Goal: Task Accomplishment & Management: Use online tool/utility

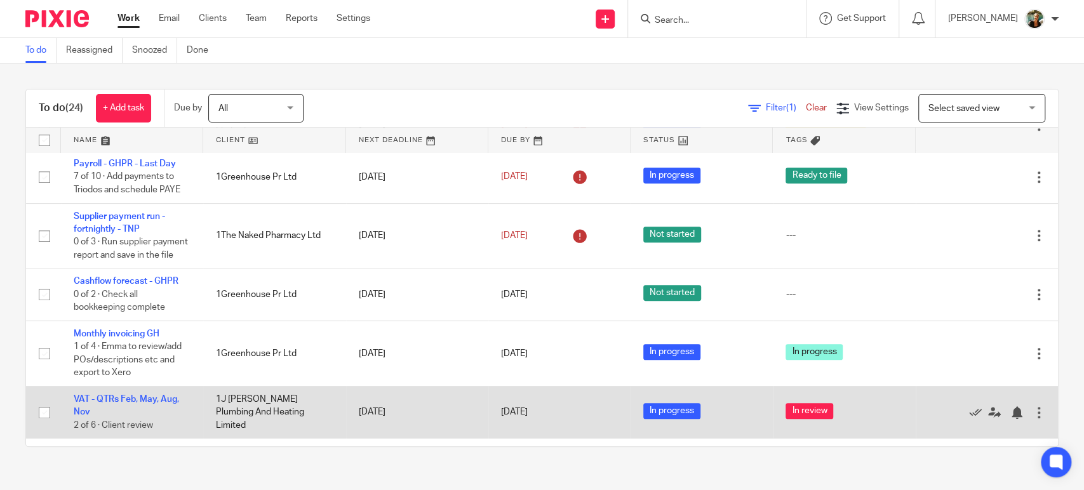
scroll to position [457, 0]
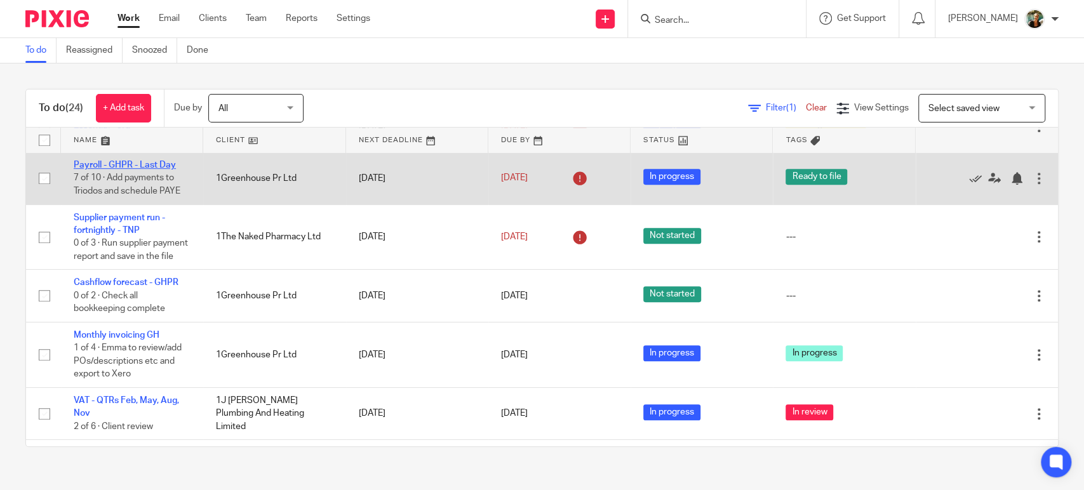
click at [149, 161] on link "Payroll - GHPR - Last Day" at bounding box center [125, 165] width 102 height 9
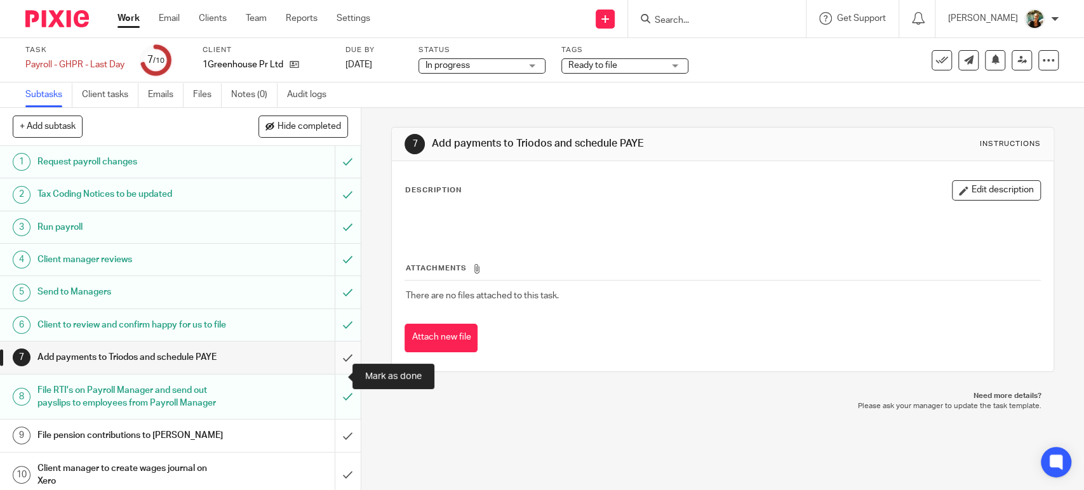
click at [337, 371] on input "submit" at bounding box center [180, 358] width 361 height 32
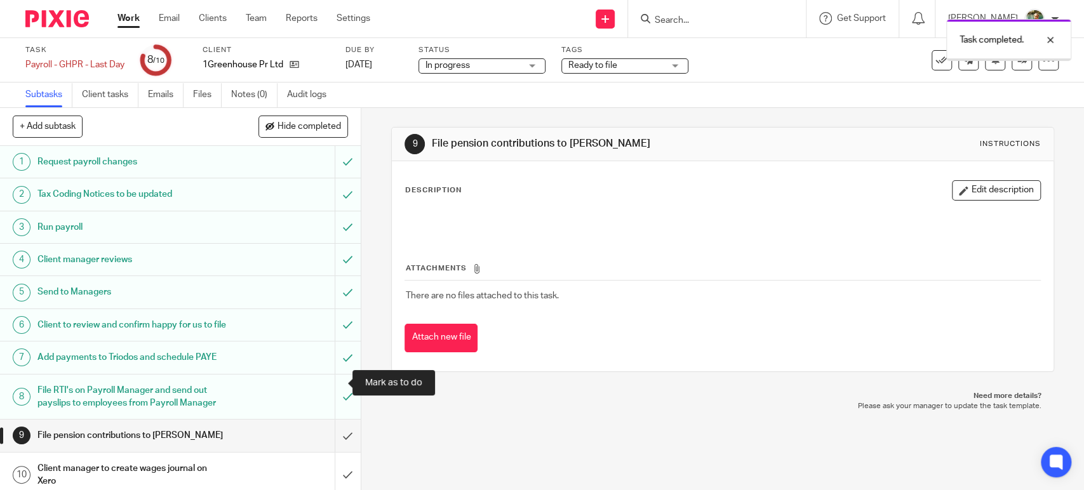
scroll to position [46, 0]
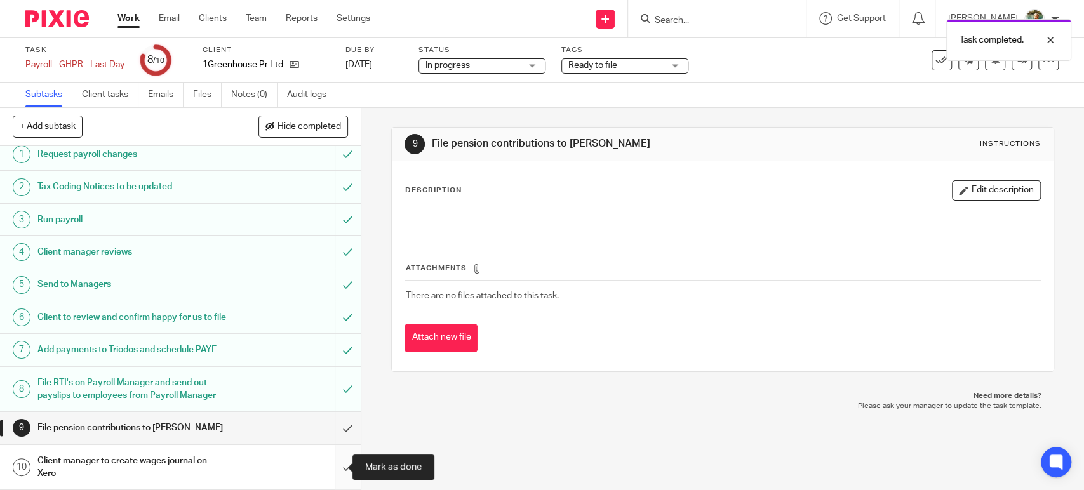
click at [335, 476] on input "submit" at bounding box center [180, 467] width 361 height 45
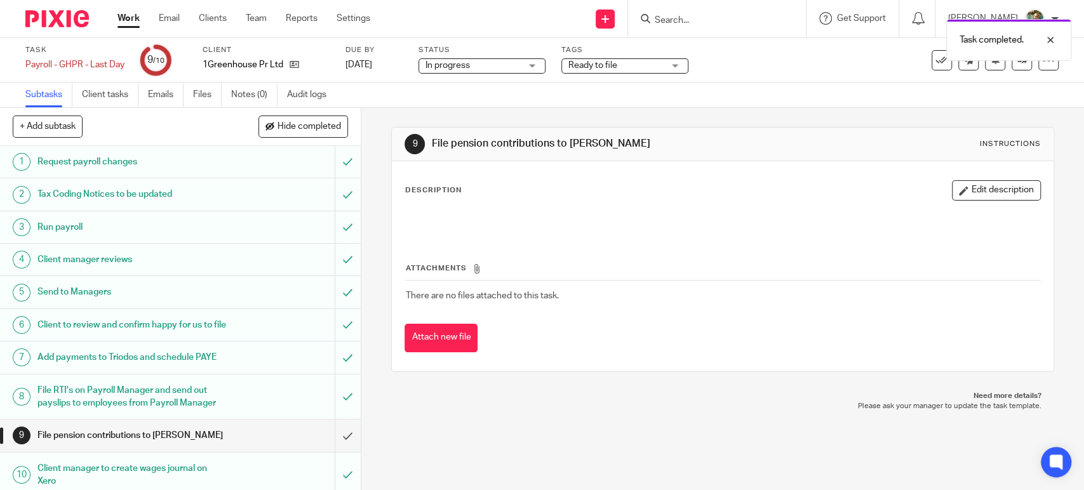
click at [126, 25] on link "Work" at bounding box center [128, 18] width 22 height 13
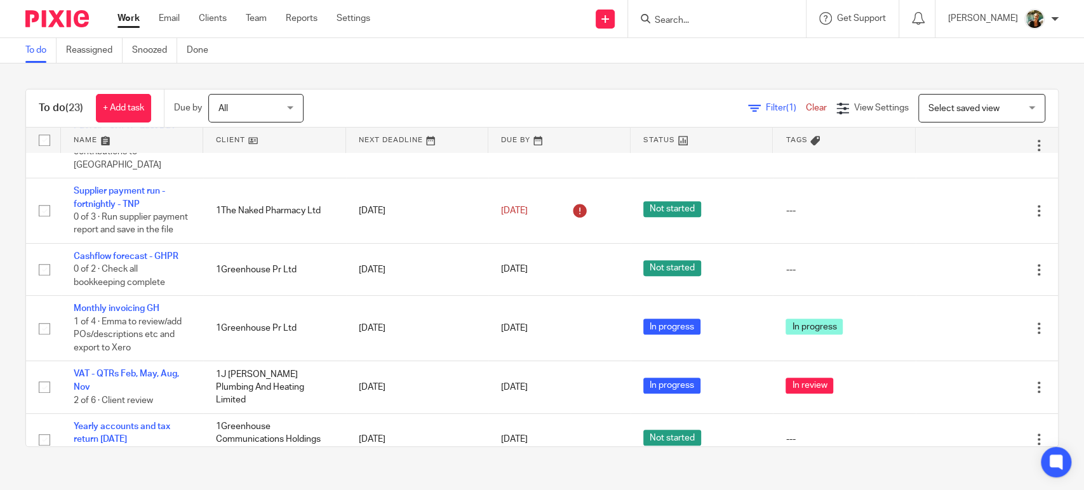
scroll to position [497, 0]
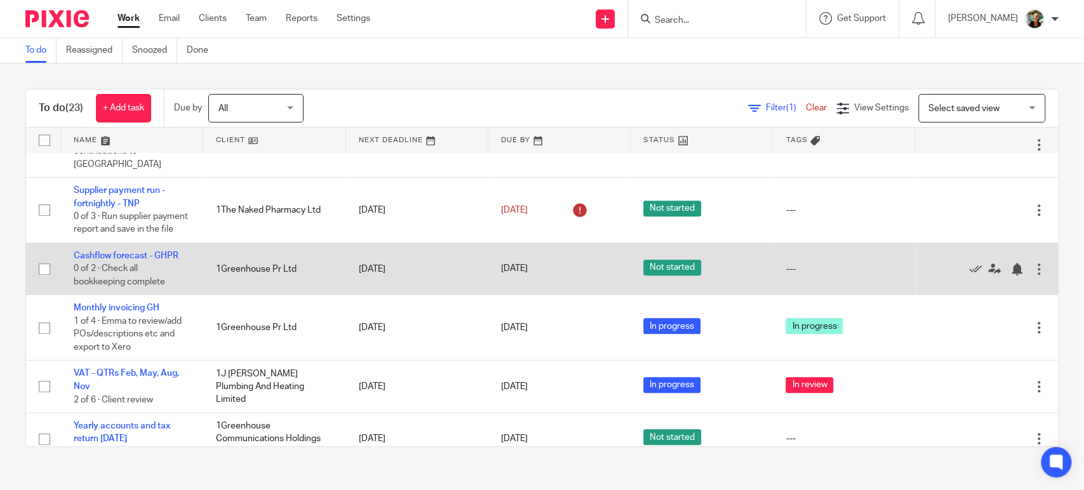
click at [419, 253] on td "[DATE]" at bounding box center [417, 269] width 142 height 52
